Goal: Information Seeking & Learning: Learn about a topic

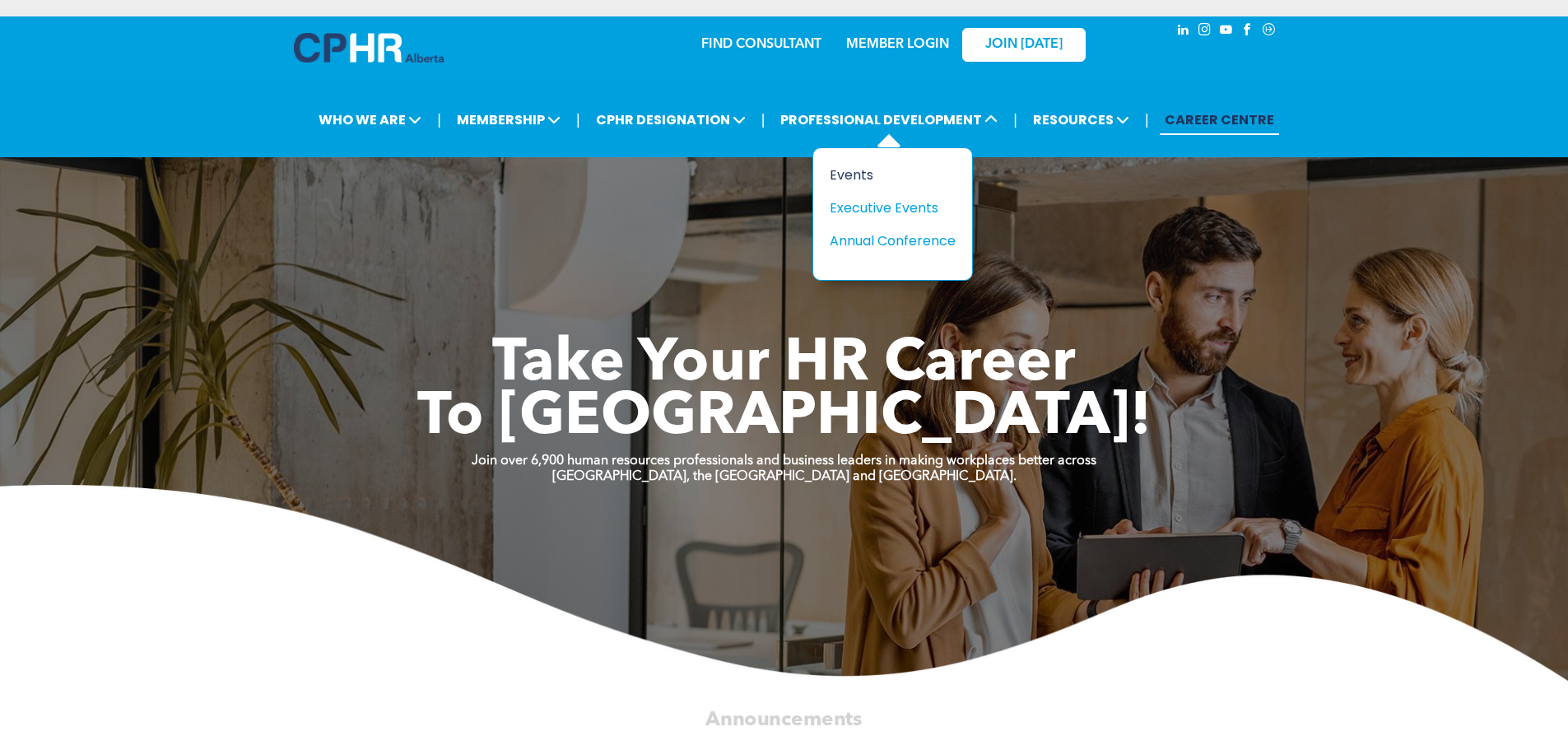
click at [881, 175] on div "Events" at bounding box center [886, 175] width 113 height 21
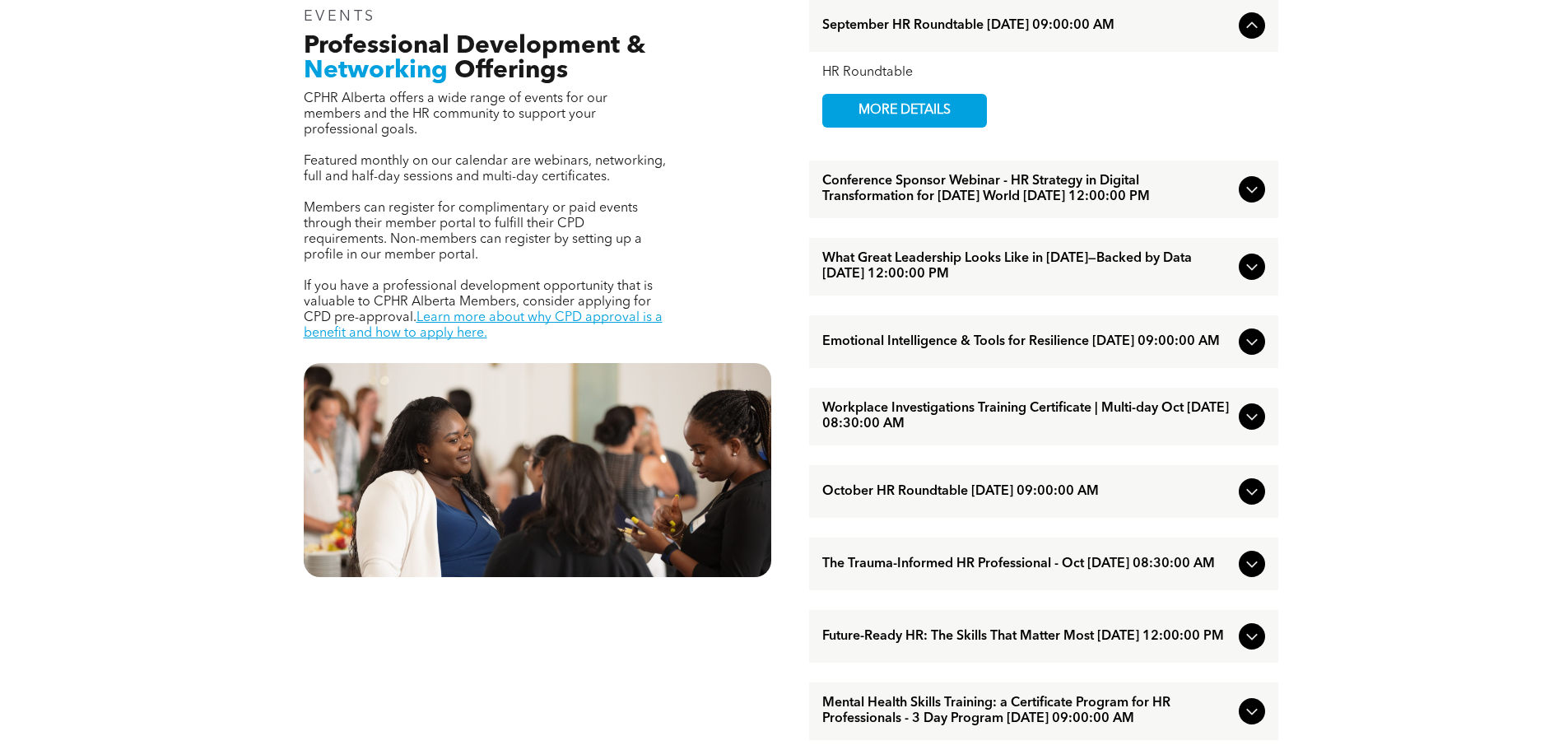
scroll to position [658, 0]
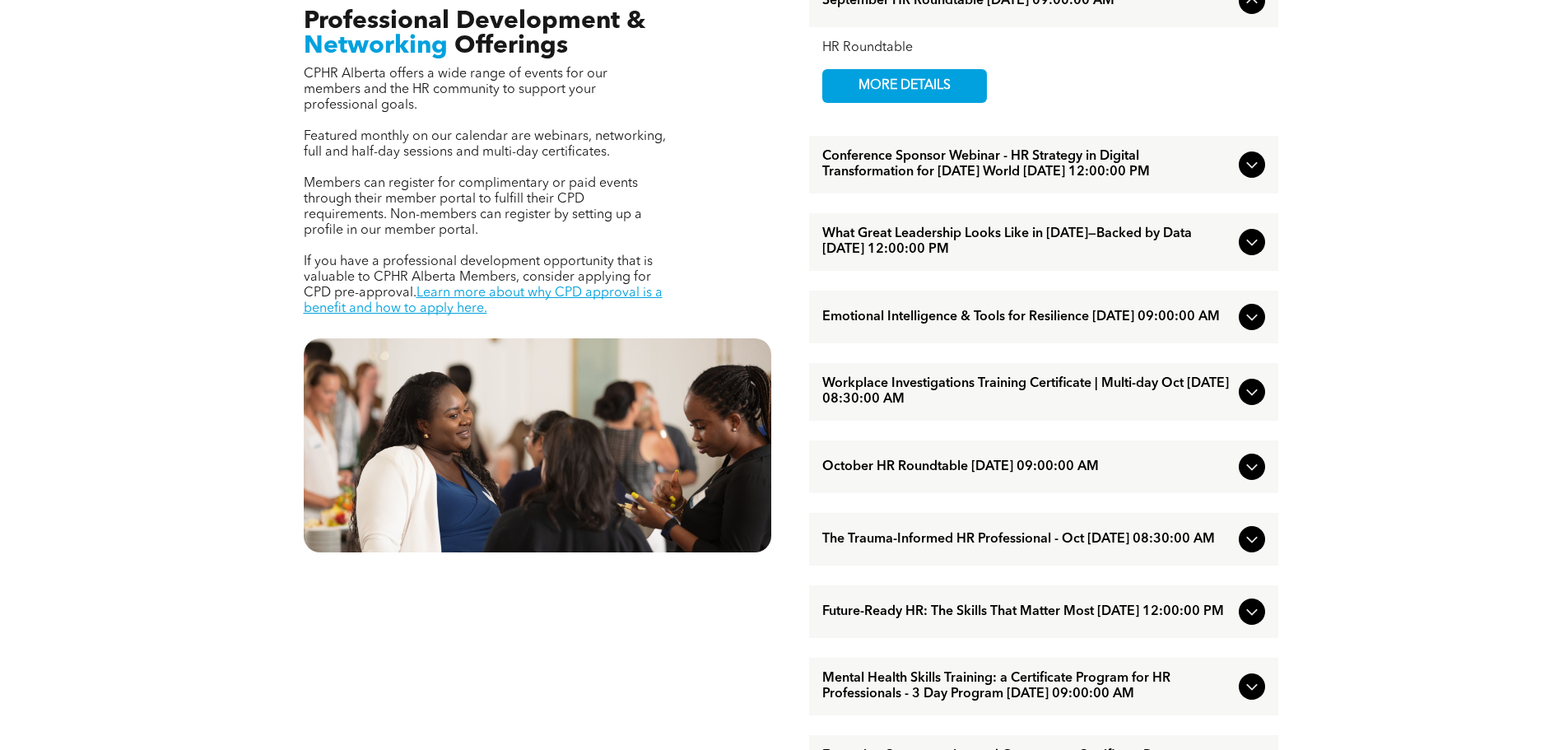
click at [961, 408] on span "Workplace Investigations Training Certificate | Multi-day Oct [DATE] 08:30:00 AM" at bounding box center [1027, 392] width 409 height 31
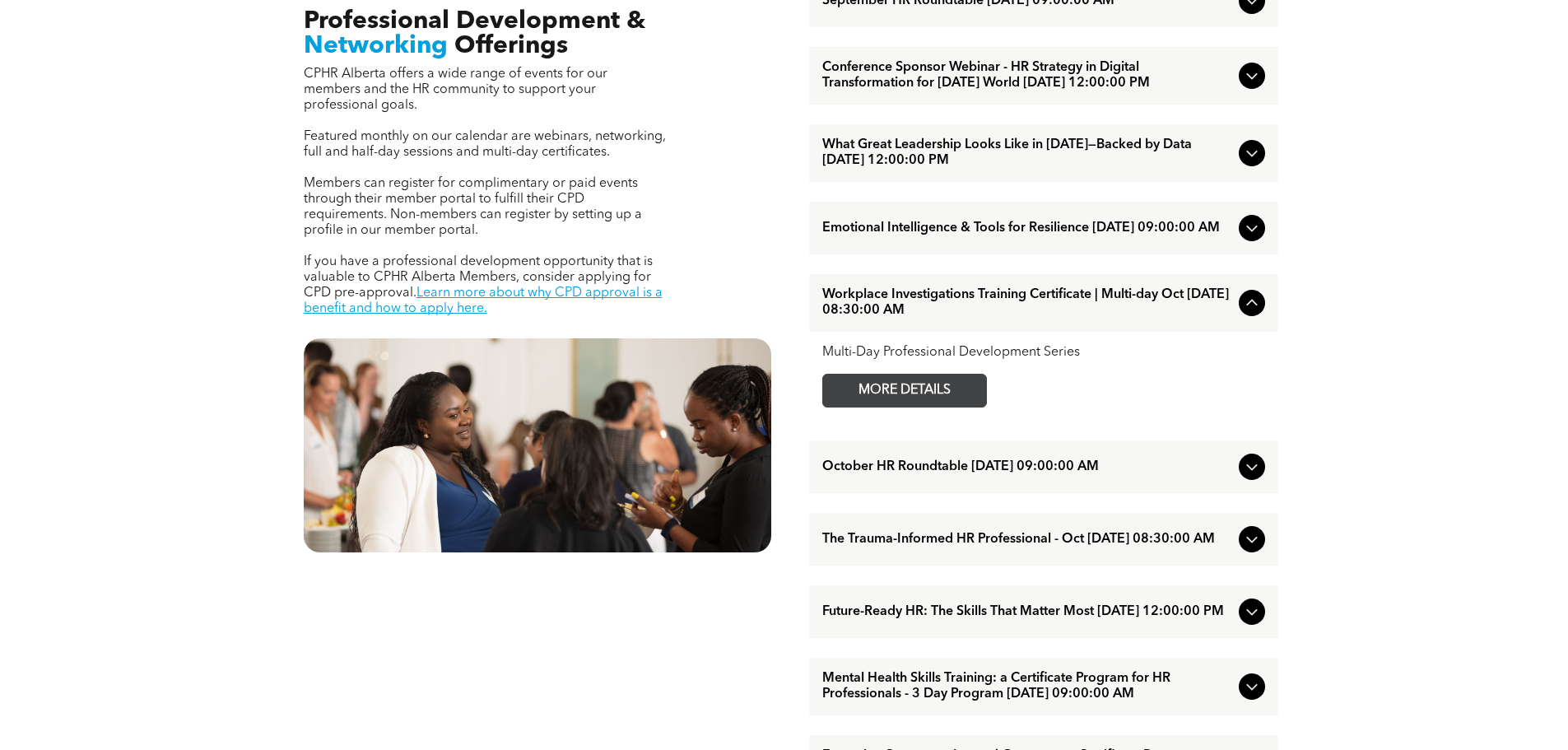
click at [951, 407] on span "MORE DETAILS" at bounding box center [904, 390] width 130 height 32
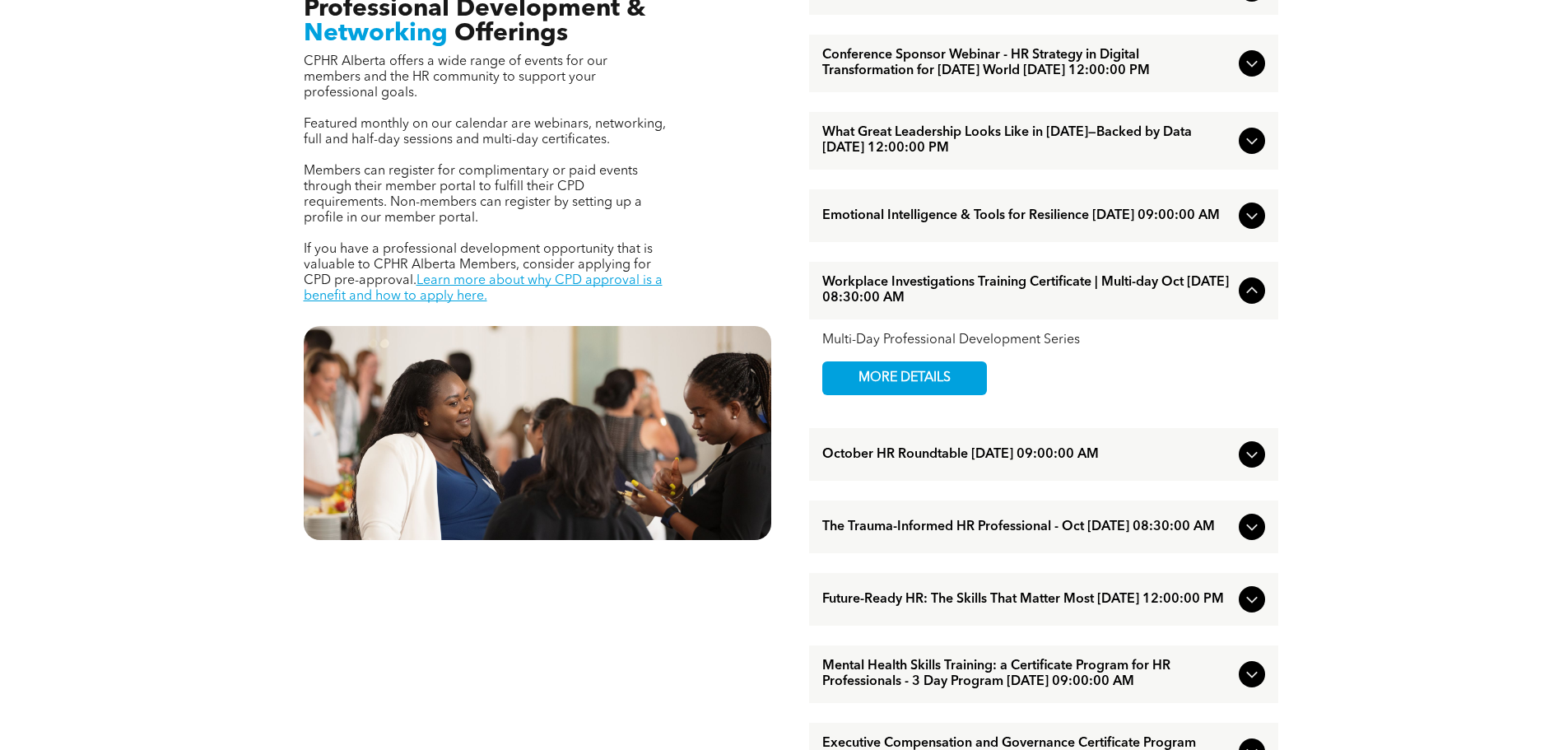
scroll to position [823, 0]
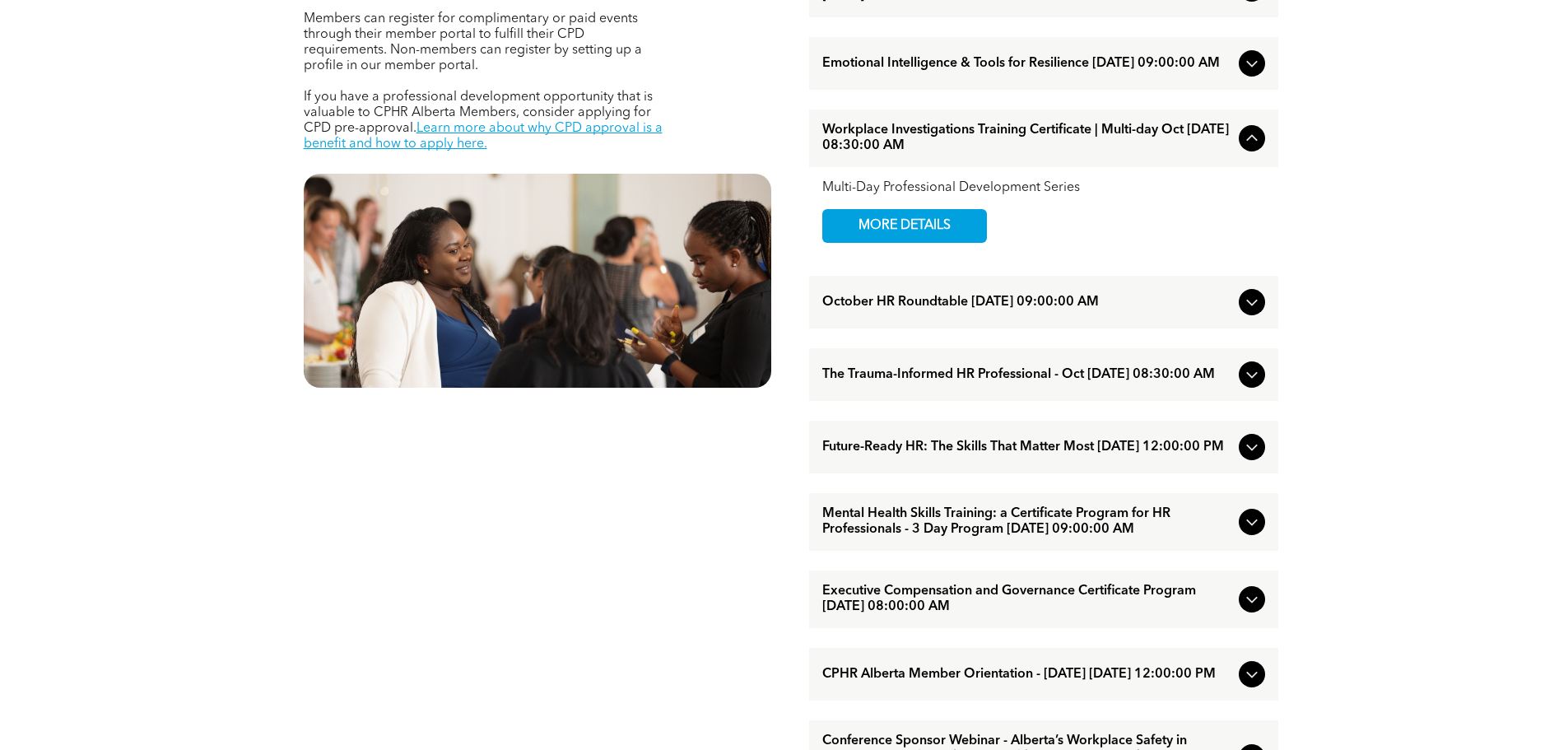
click at [946, 382] on span "The Trauma-Informed HR Professional - Oct [DATE] 08:30:00 AM" at bounding box center [1027, 375] width 409 height 16
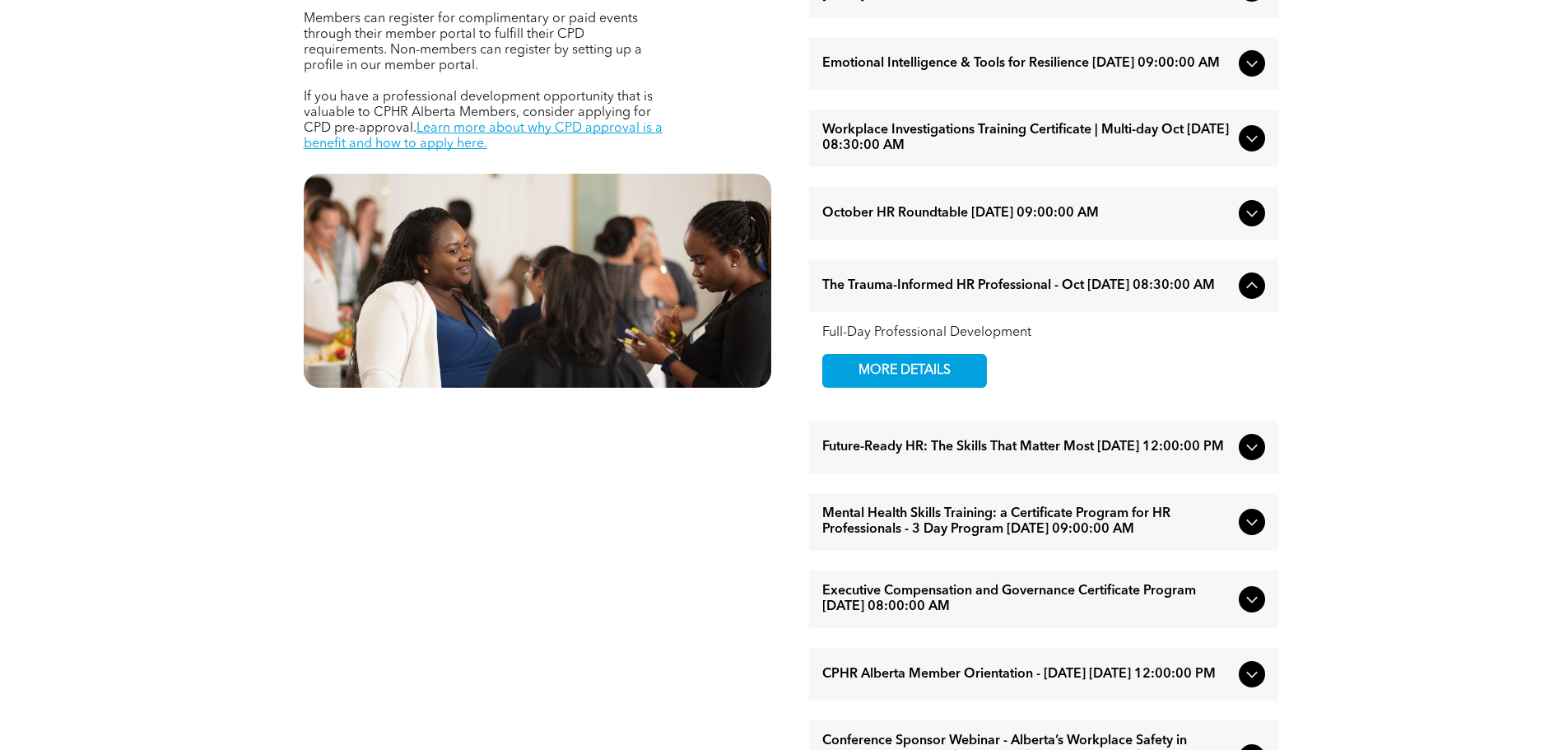
click at [942, 455] on span "Future-Ready HR: The Skills That Matter Most [DATE] 12:00:00 PM" at bounding box center [1027, 447] width 409 height 16
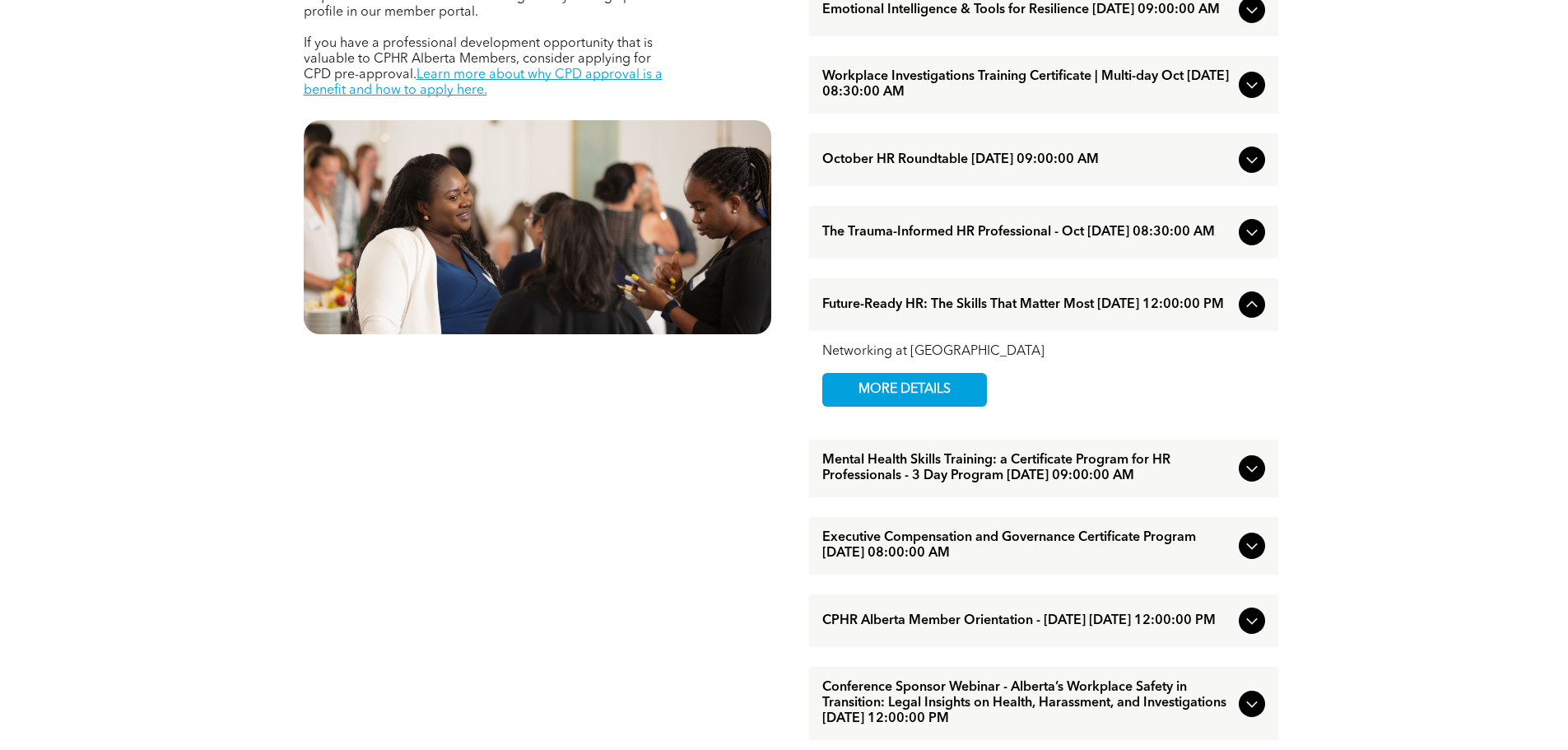
scroll to position [905, 0]
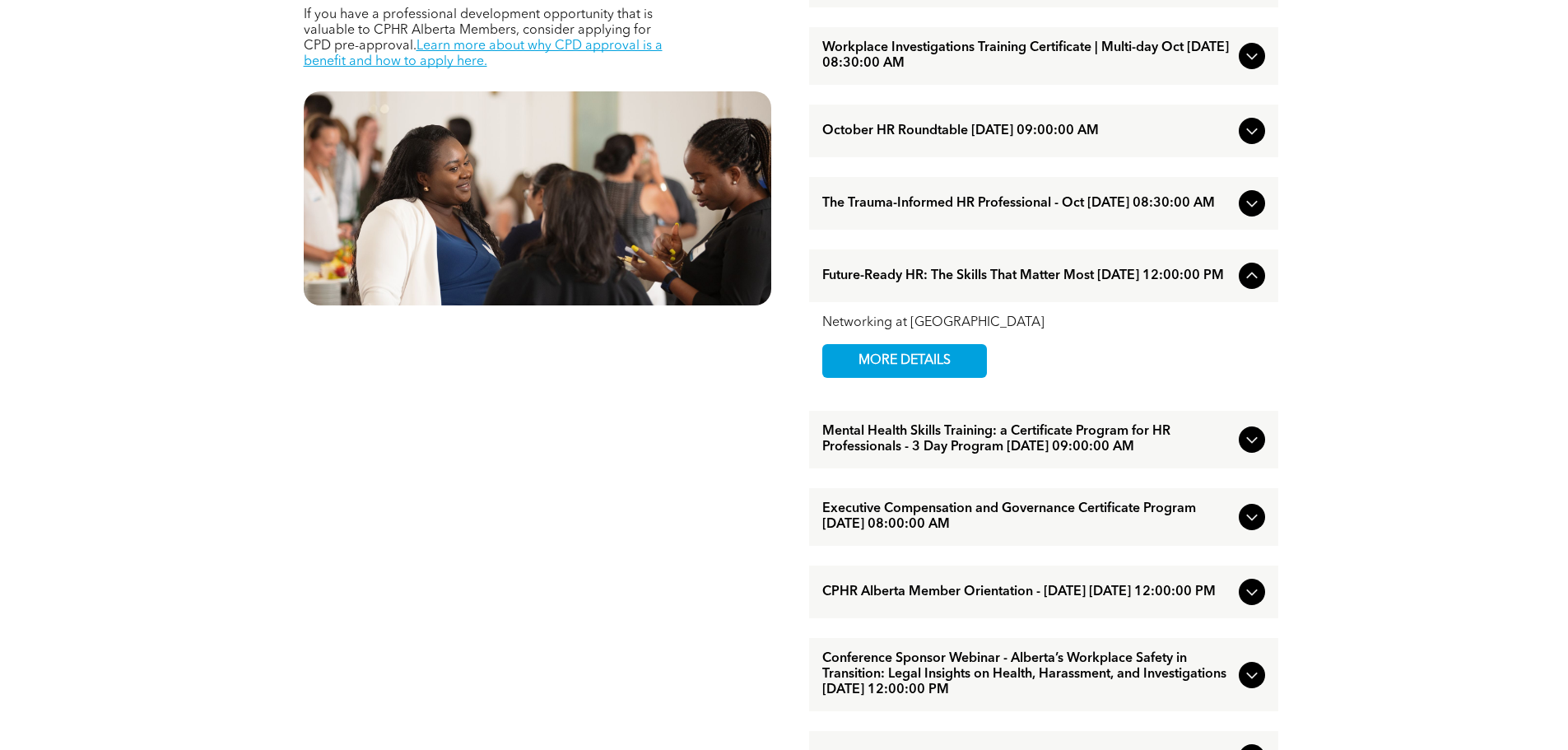
click at [955, 455] on span "Mental Health Skills Training: a Certificate Program for HR Professionals - 3 D…" at bounding box center [1027, 439] width 409 height 31
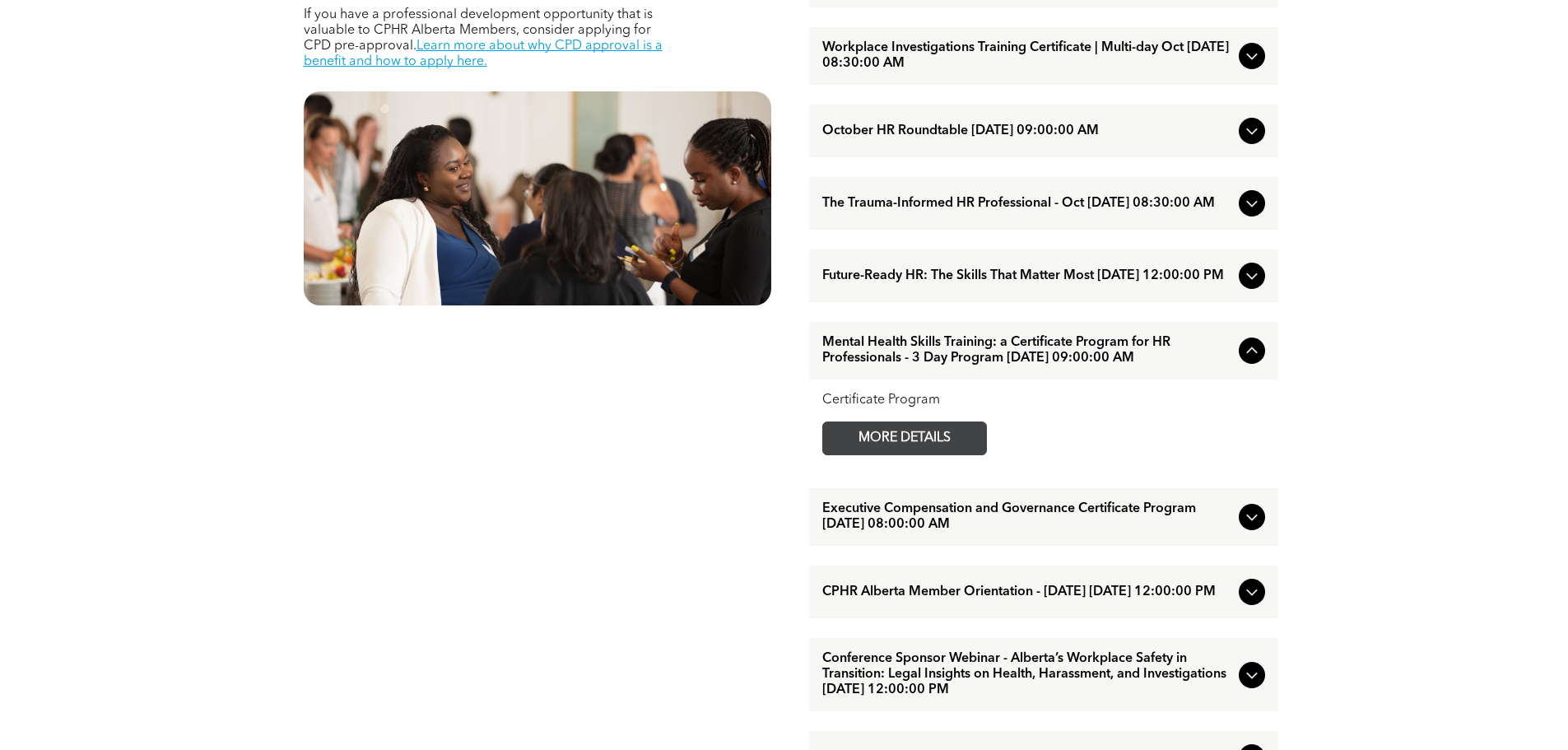
click at [925, 454] on span "MORE DETAILS" at bounding box center [904, 438] width 130 height 32
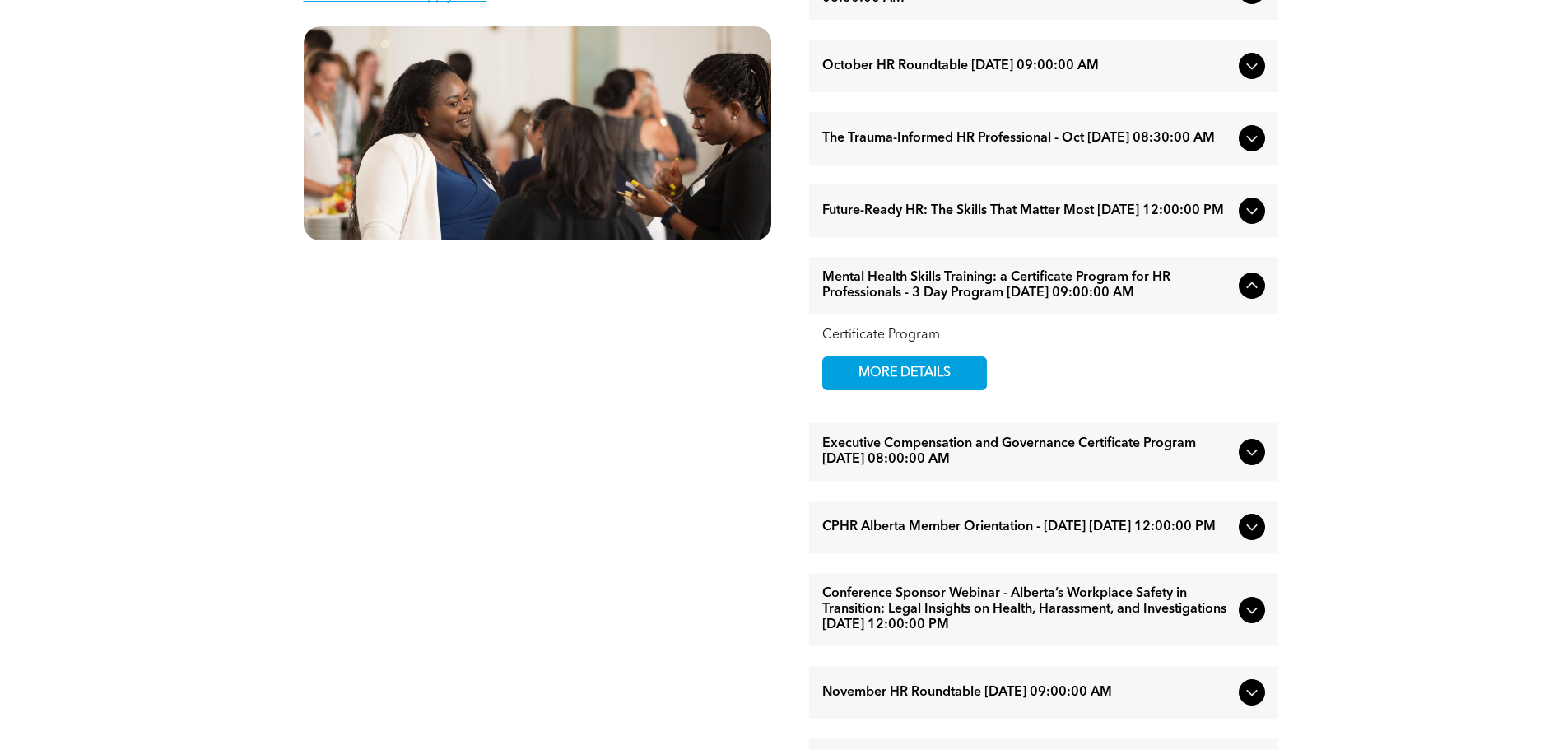
scroll to position [1070, 0]
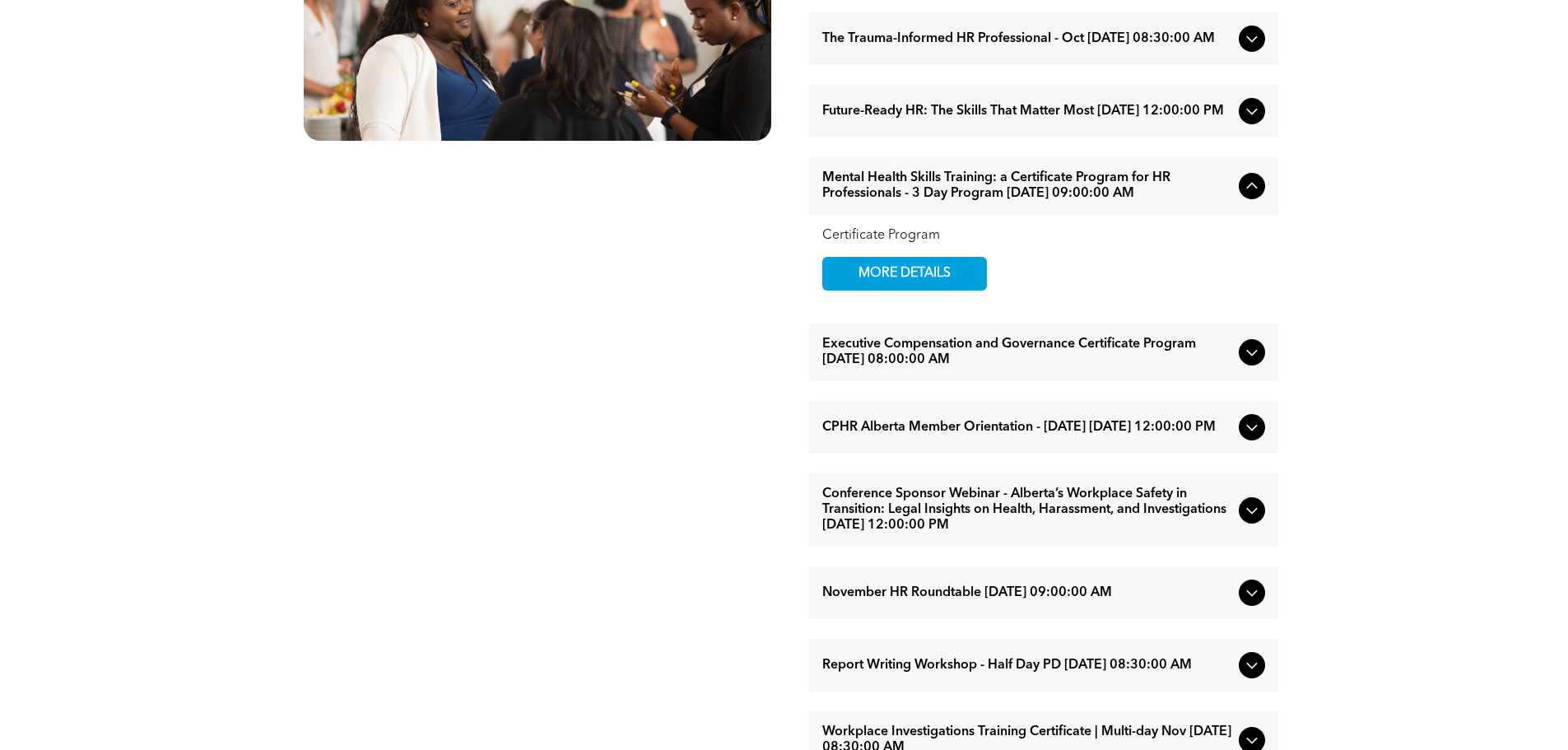
click at [1057, 368] on span "Executive Compensation and Governance Certificate Program [DATE] 08:00:00 AM" at bounding box center [1027, 352] width 409 height 31
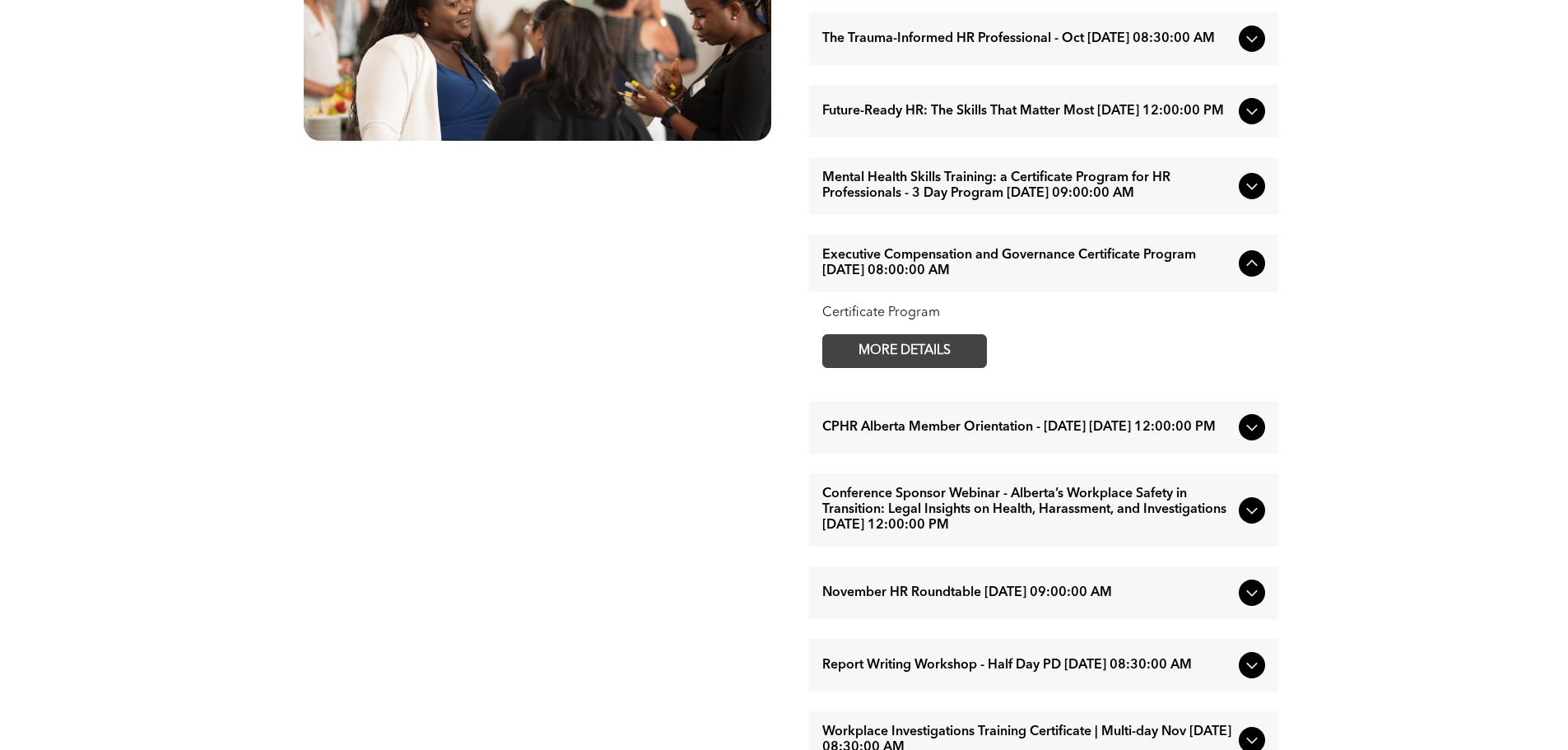
click at [897, 367] on span "MORE DETAILS" at bounding box center [904, 351] width 130 height 32
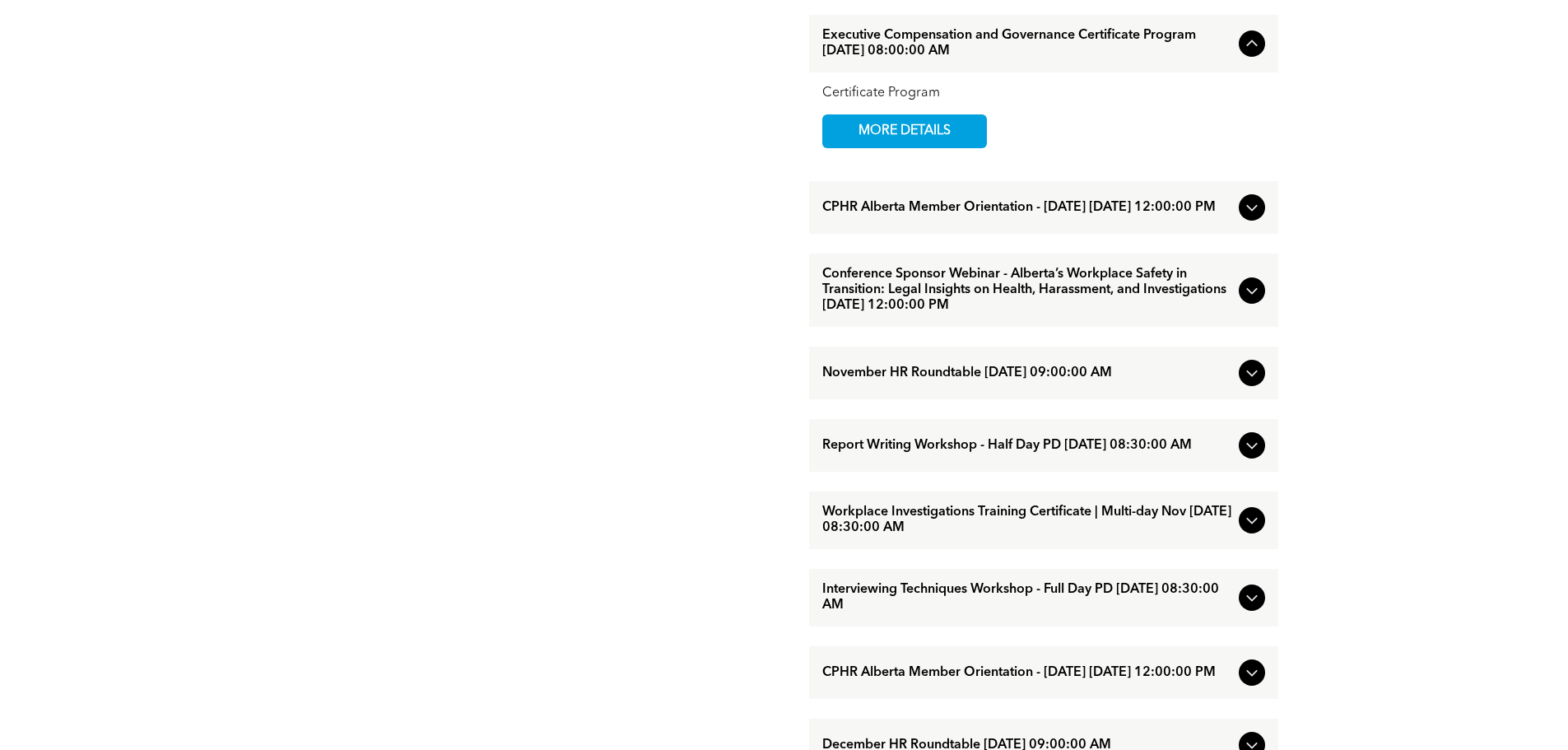
scroll to position [1317, 0]
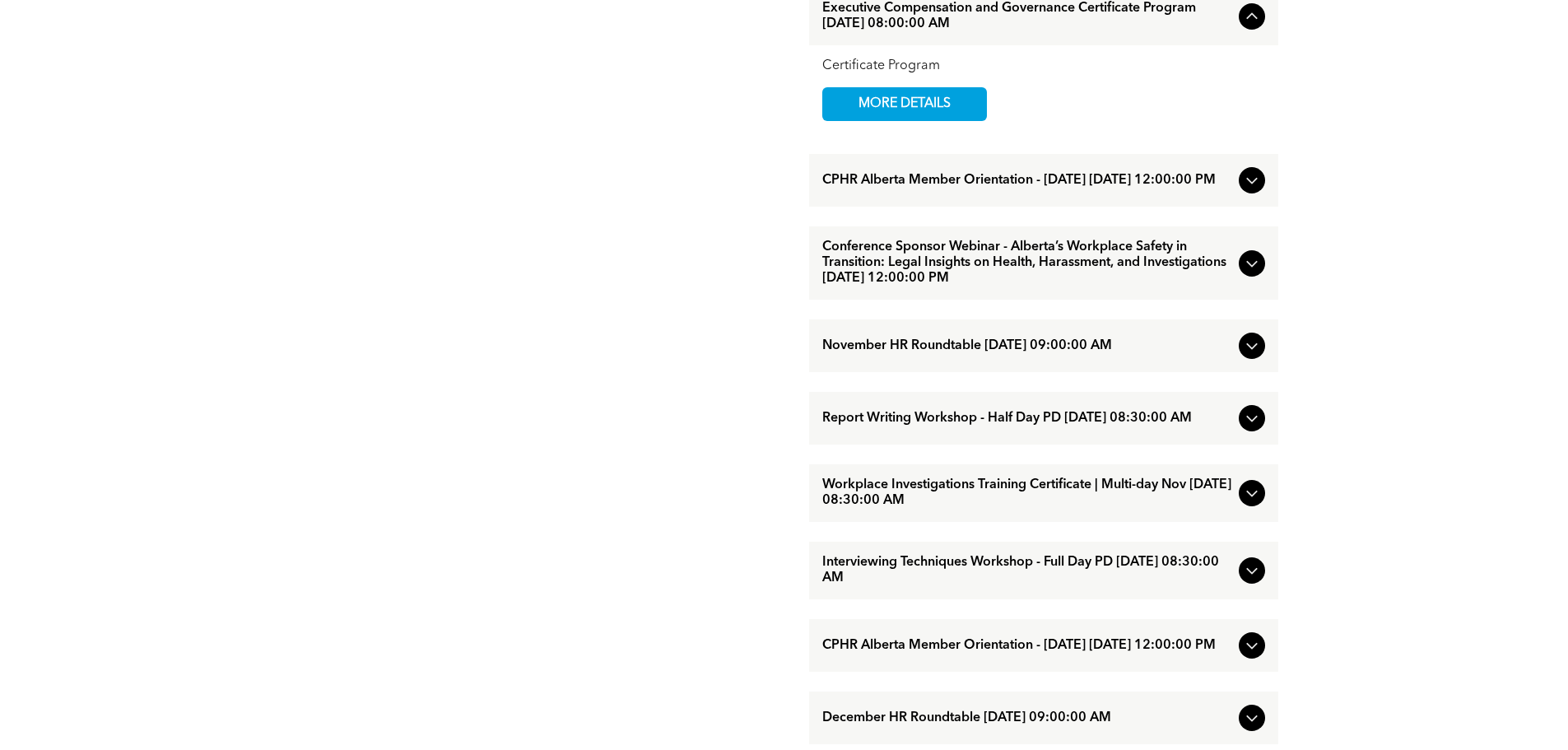
click at [1007, 286] on span "Conference Sponsor Webinar - Alberta’s Workplace Safety in Transition: Legal In…" at bounding box center [1027, 263] width 409 height 47
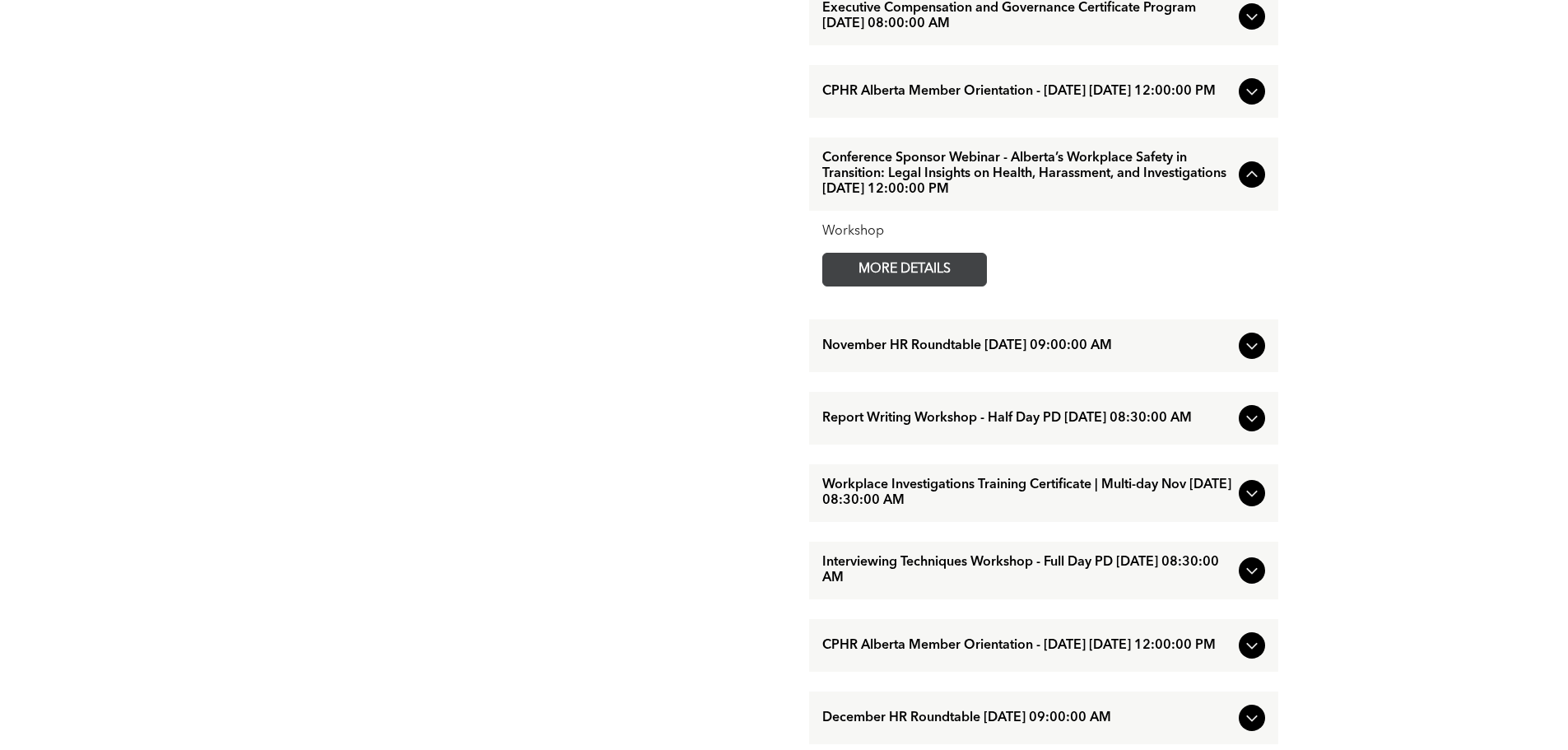
click at [957, 286] on span "MORE DETAILS" at bounding box center [904, 269] width 130 height 32
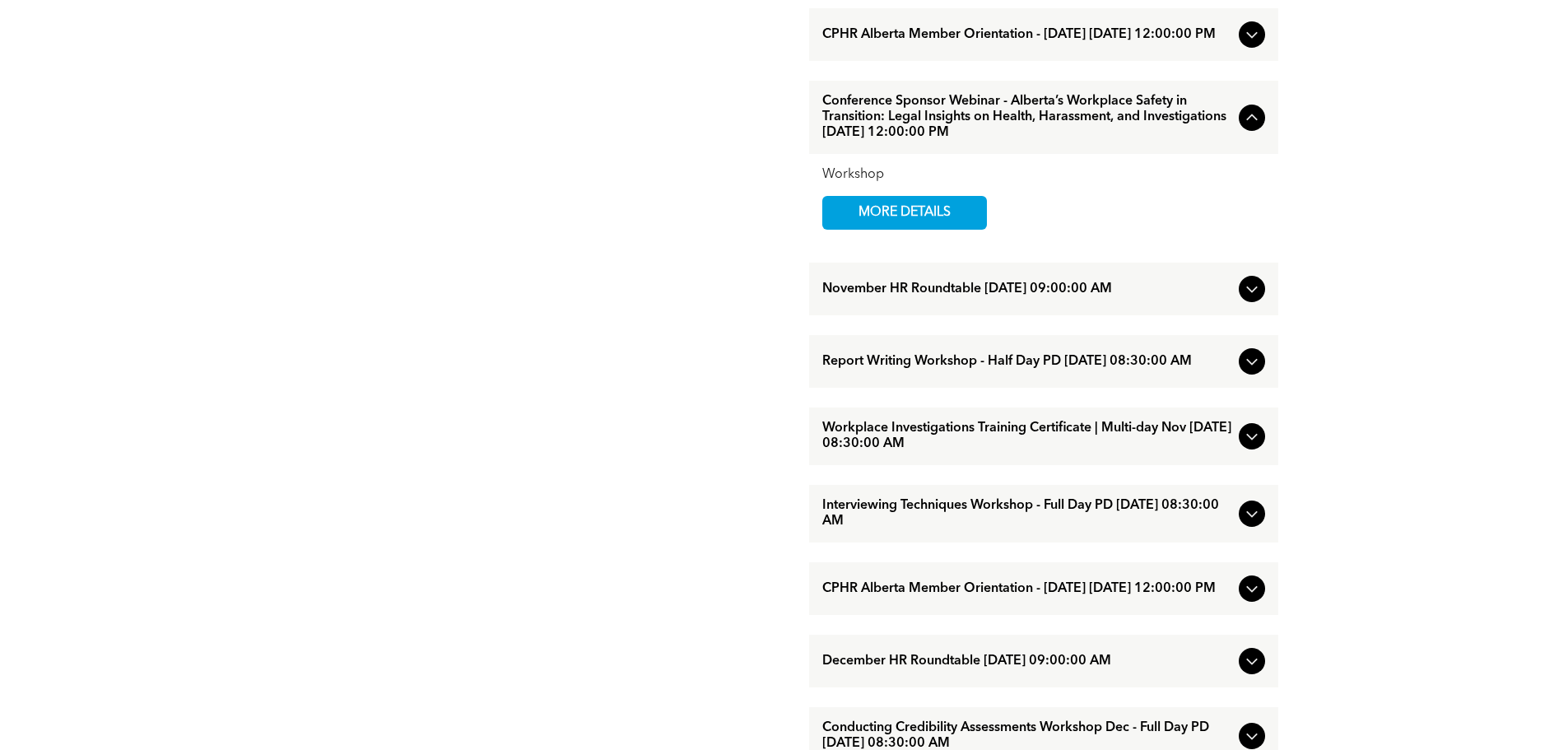
scroll to position [1399, 0]
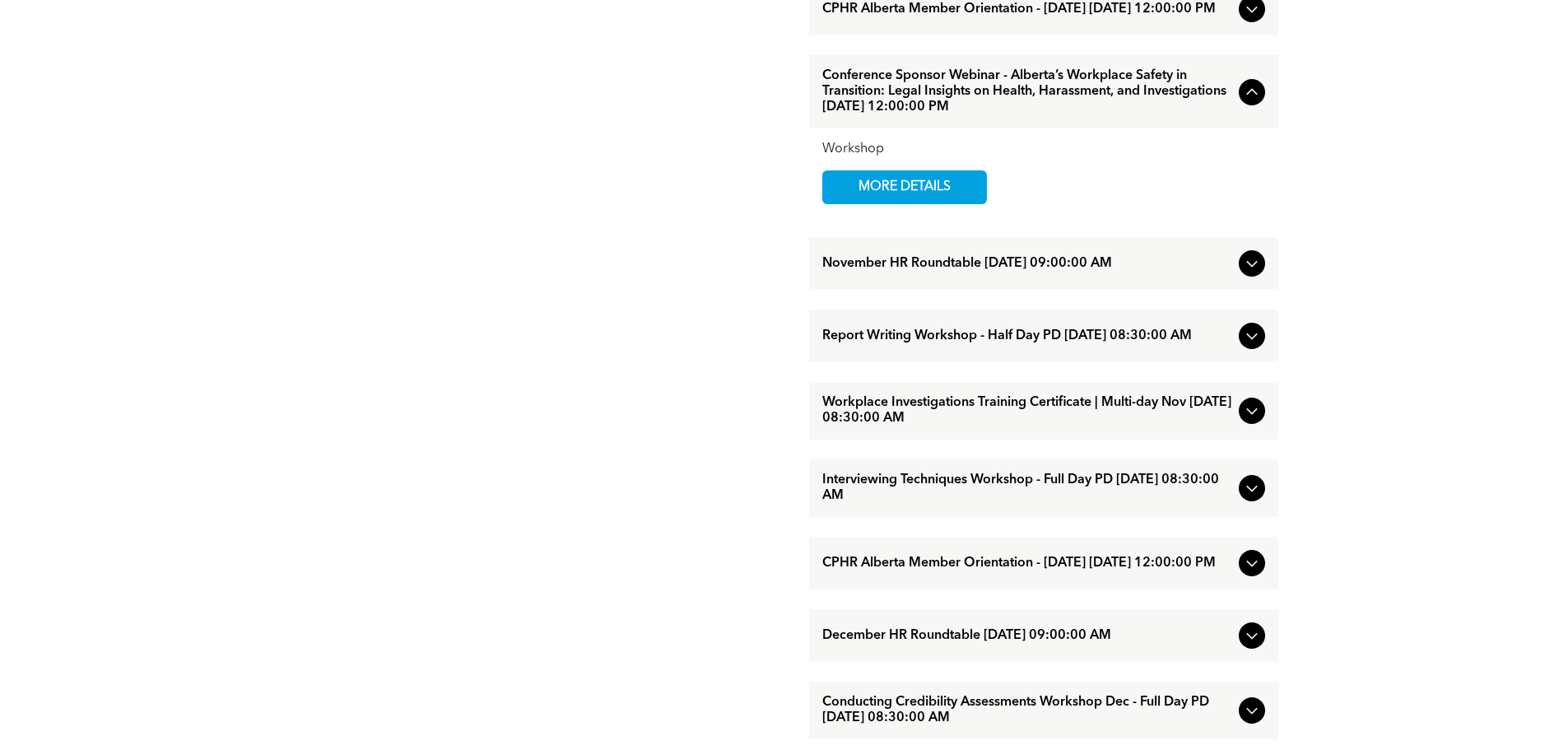
click at [1000, 426] on span "Workplace Investigations Training Certificate | Multi-day Nov [DATE] 08:30:00 AM" at bounding box center [1027, 410] width 409 height 31
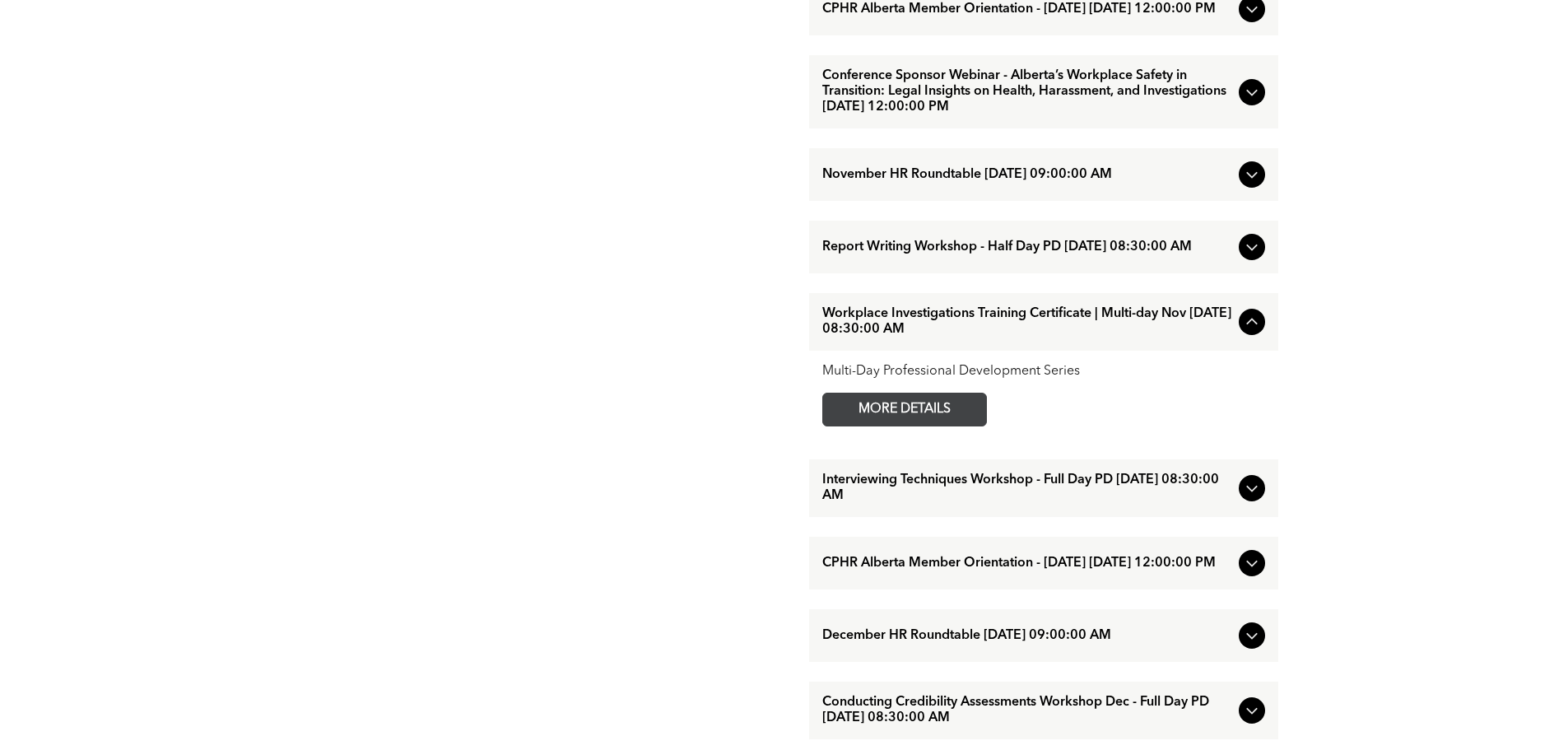
click at [956, 425] on span "MORE DETAILS" at bounding box center [904, 409] width 130 height 32
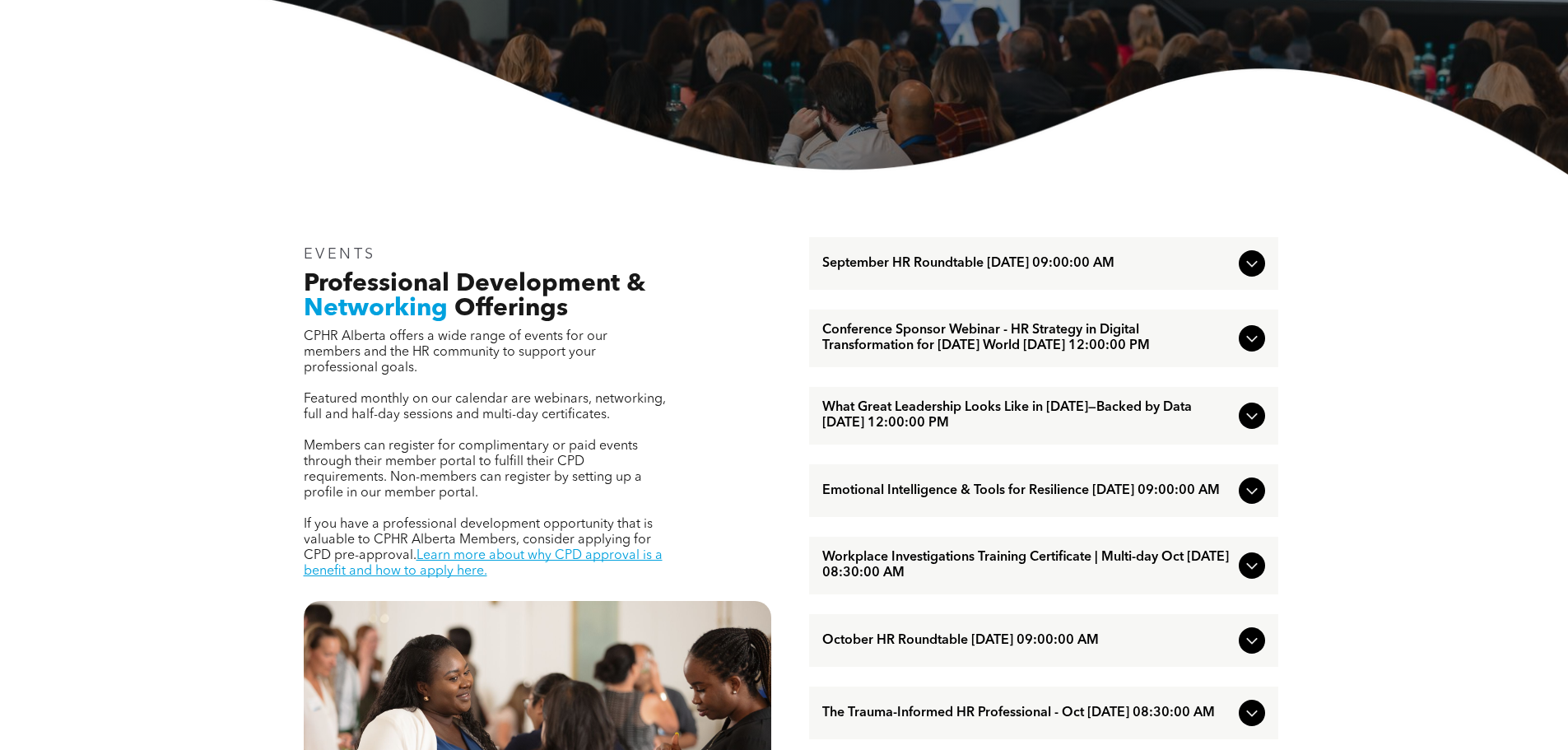
scroll to position [82, 0]
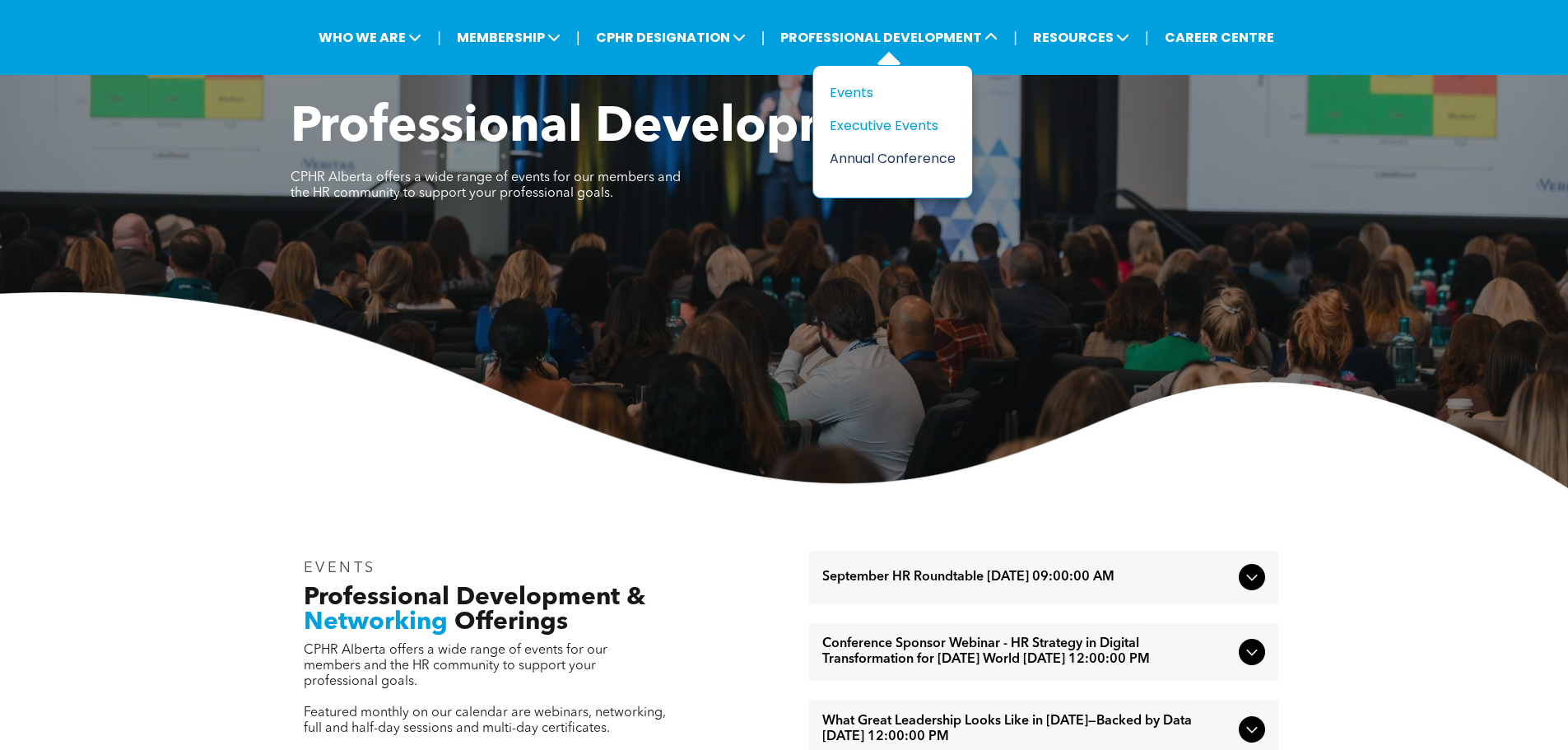
click at [898, 148] on div "Annual Conference" at bounding box center [886, 159] width 113 height 21
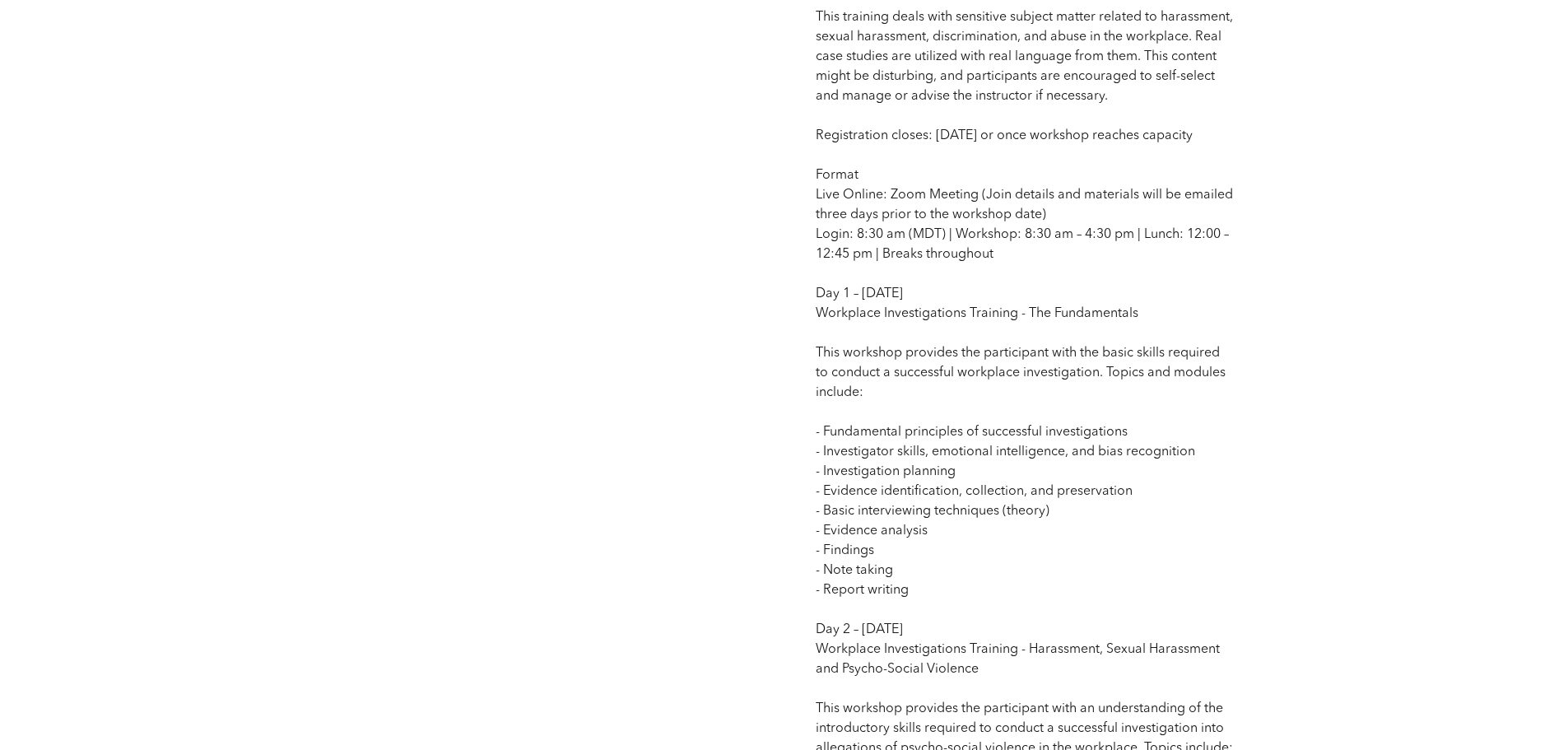
scroll to position [1235, 0]
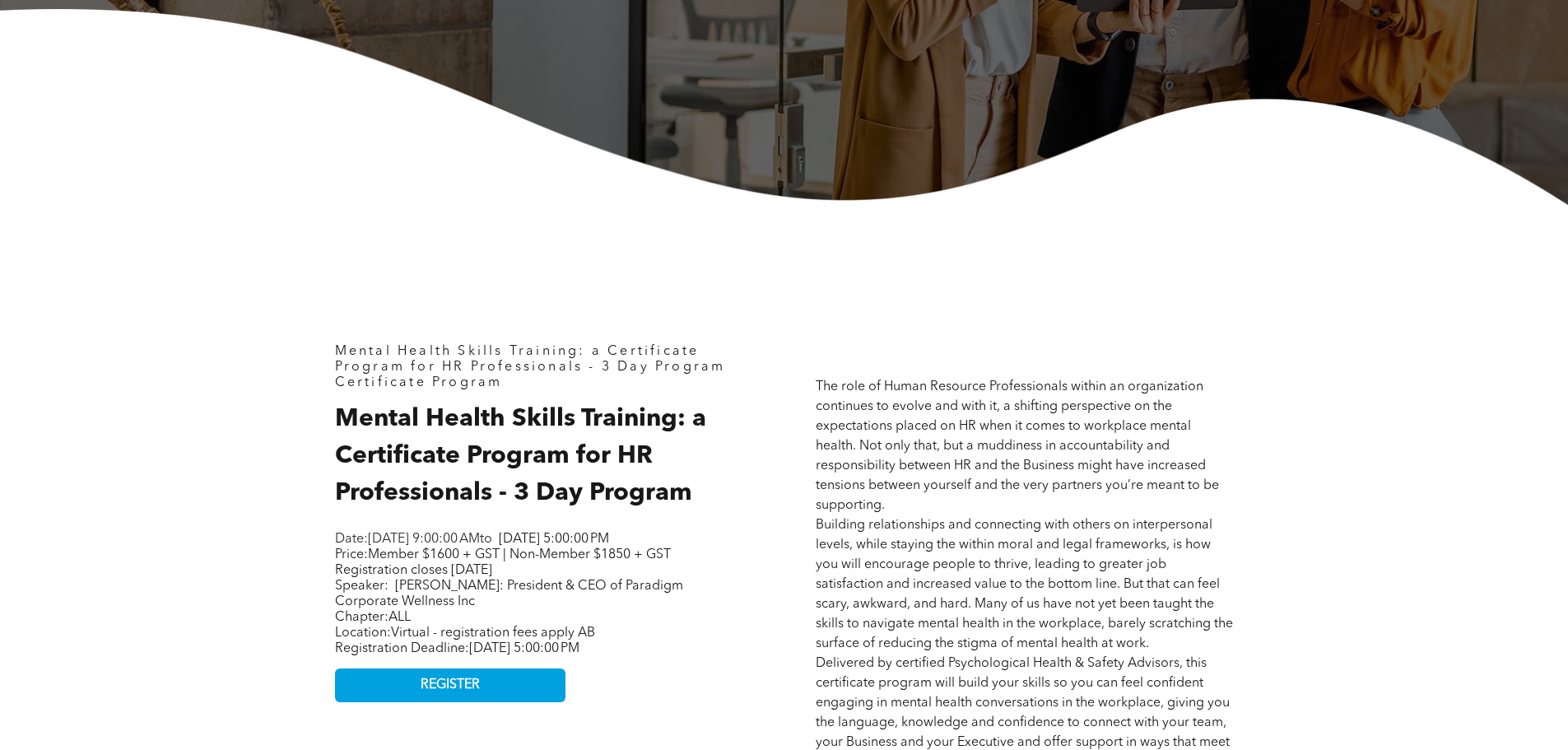
scroll to position [658, 0]
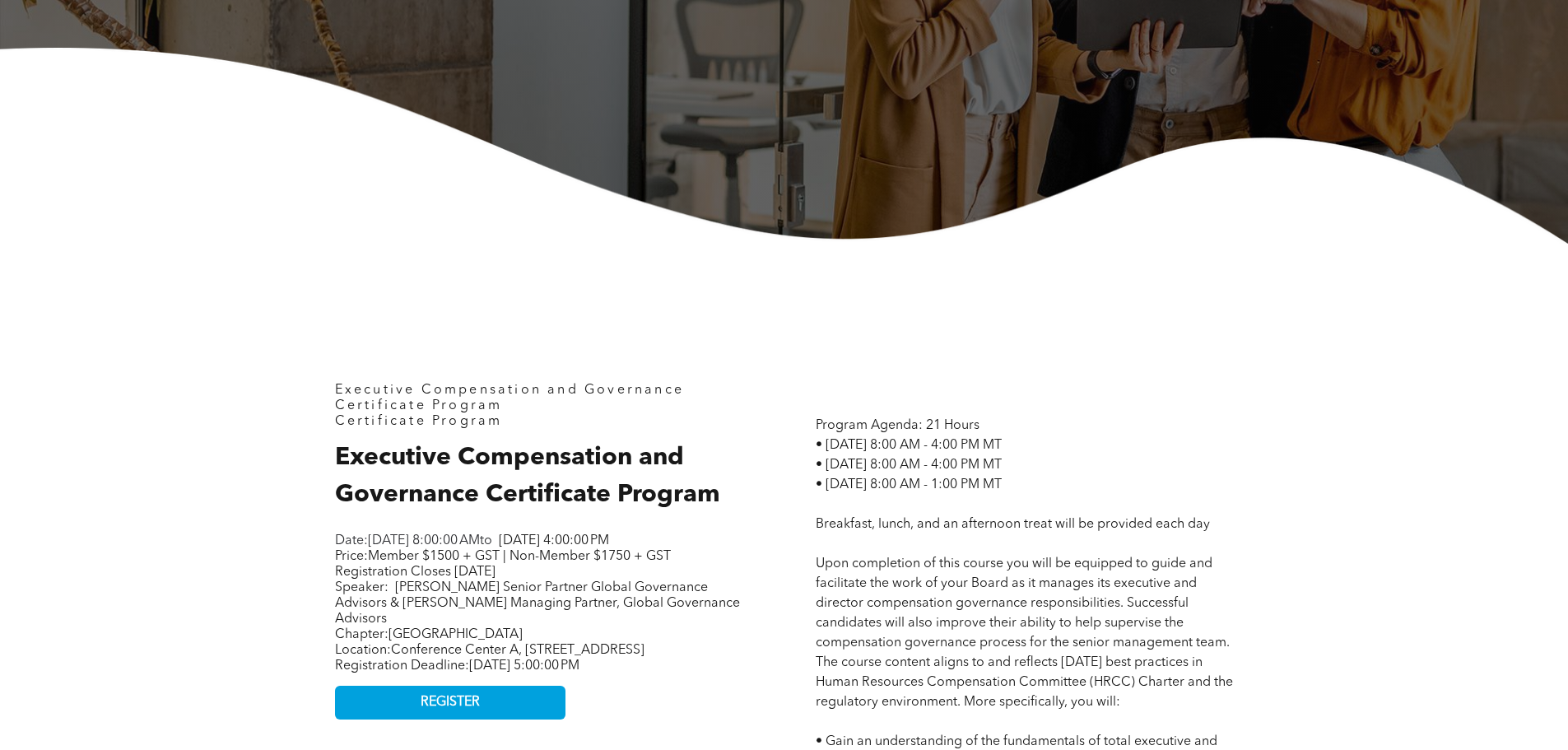
scroll to position [576, 0]
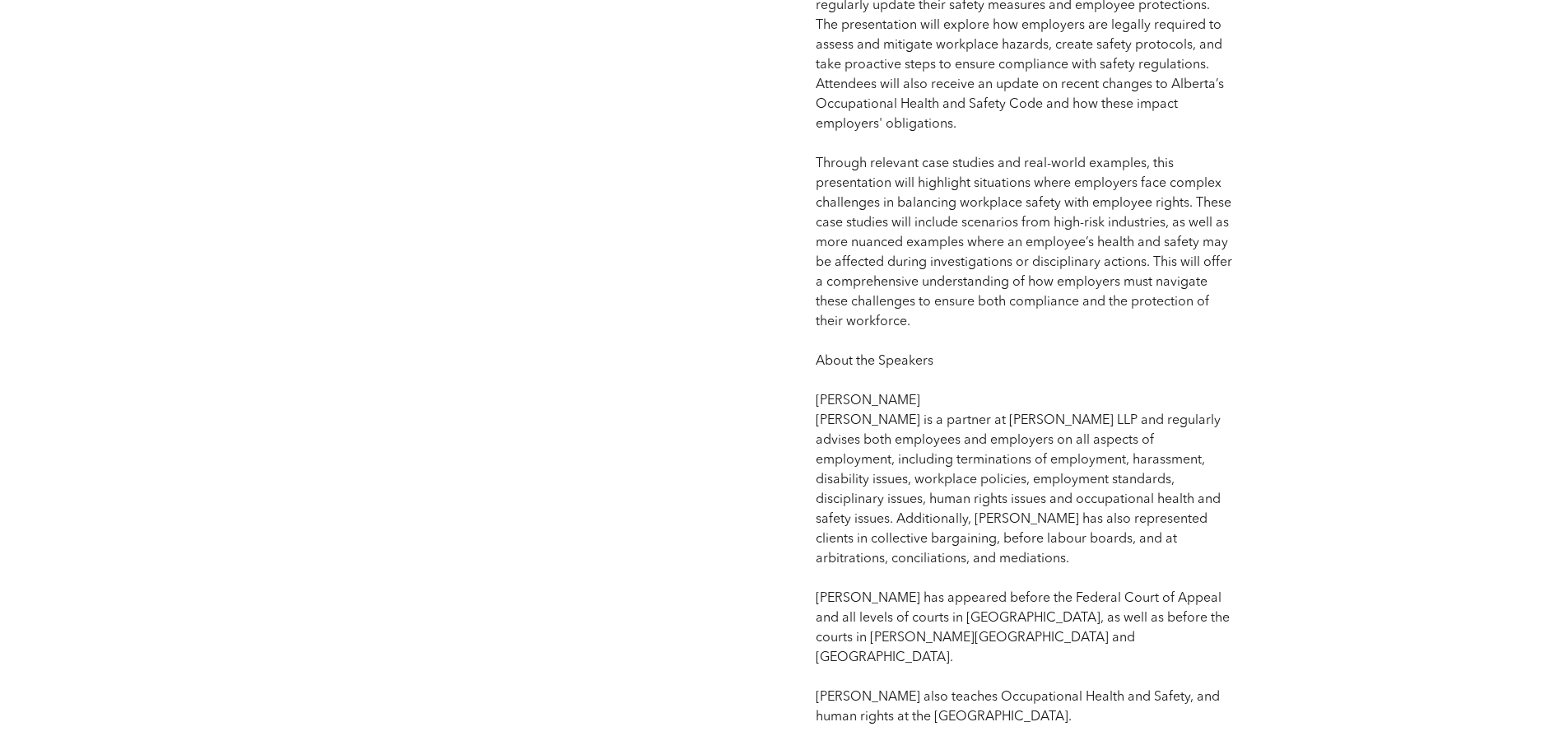
scroll to position [1317, 0]
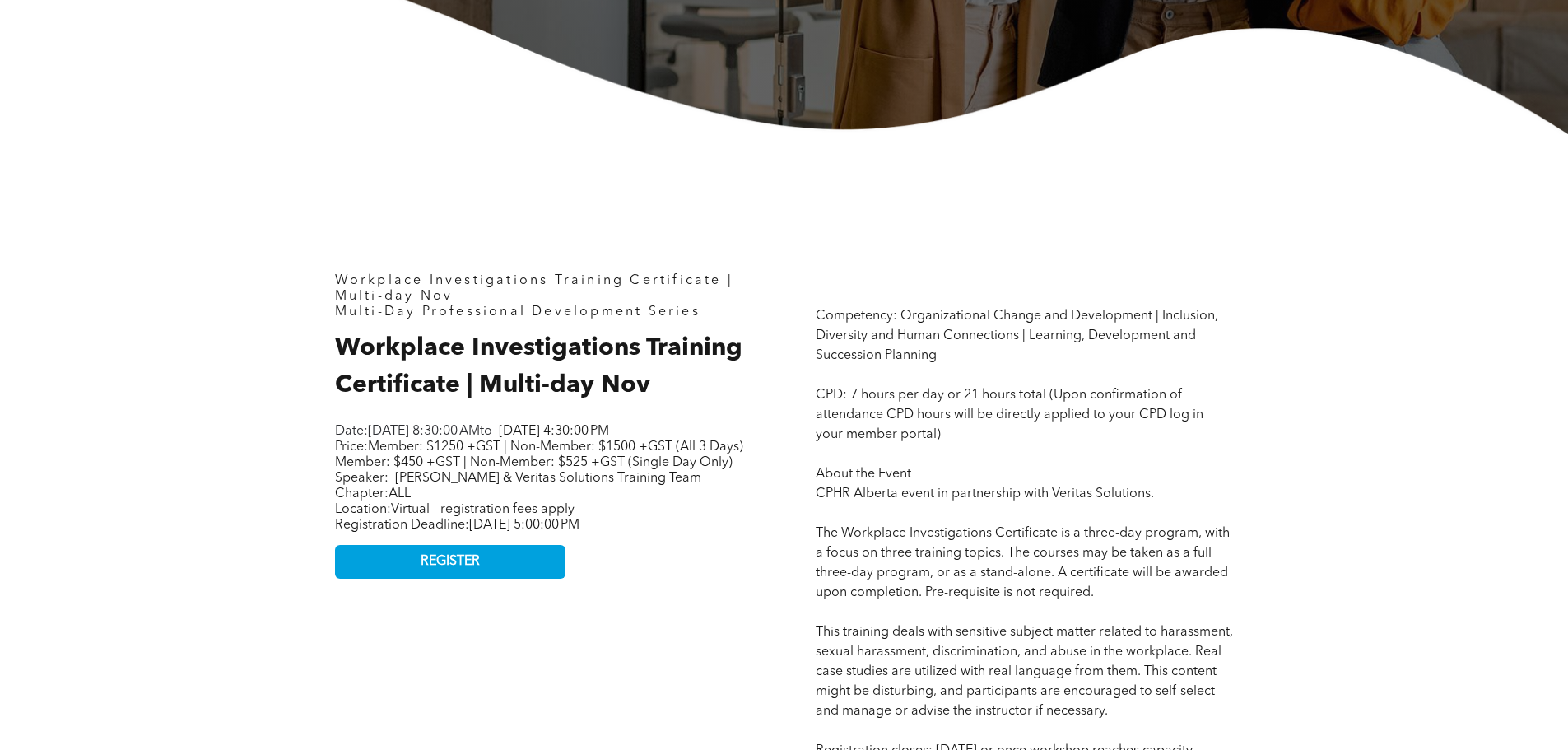
scroll to position [740, 0]
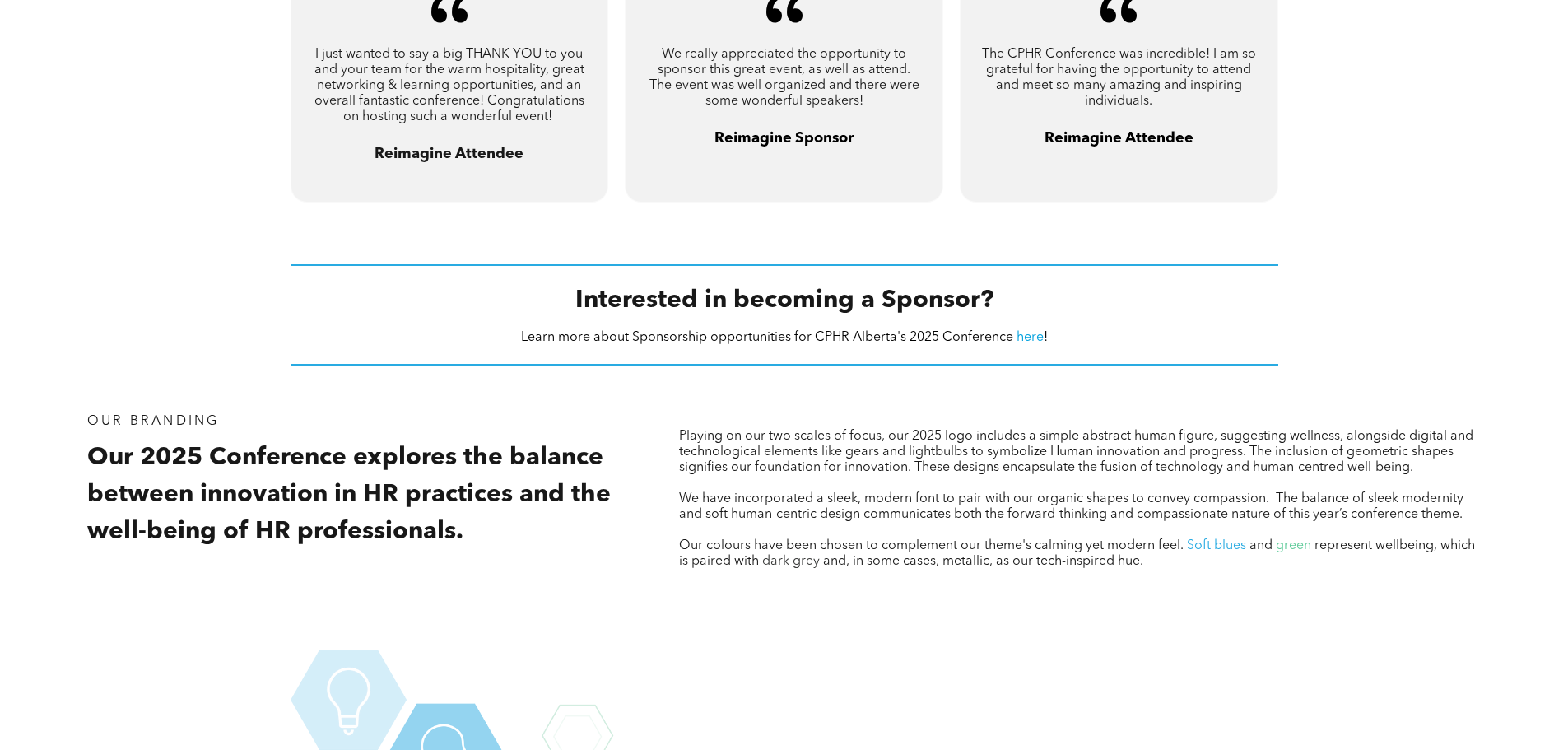
scroll to position [1564, 0]
